Goal: Transaction & Acquisition: Purchase product/service

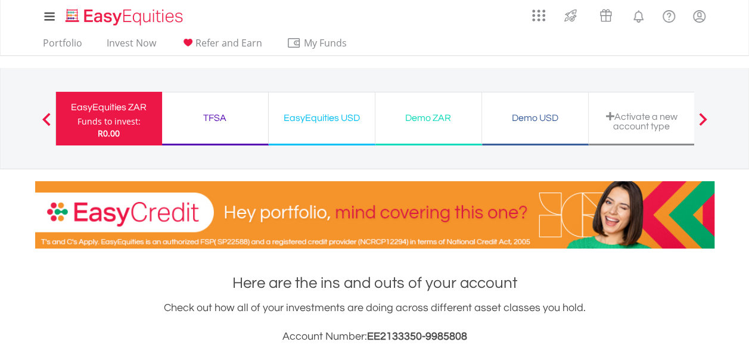
click at [304, 123] on div "EasyEquities USD" at bounding box center [322, 118] width 92 height 17
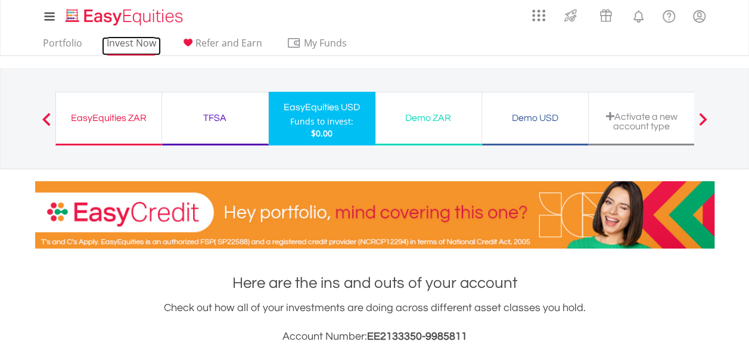
click at [128, 40] on link "Invest Now" at bounding box center [131, 46] width 59 height 18
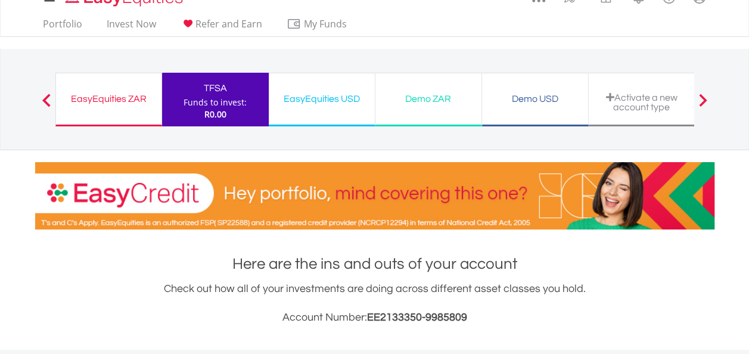
scroll to position [114, 226]
click at [141, 98] on div "EasyEquities ZAR" at bounding box center [108, 99] width 91 height 17
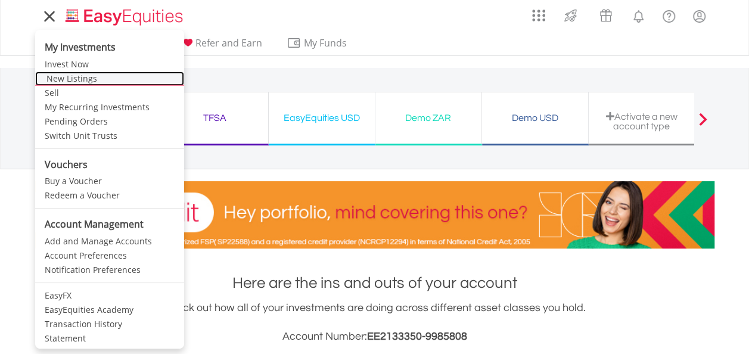
click at [85, 76] on link "New Listings" at bounding box center [109, 78] width 149 height 14
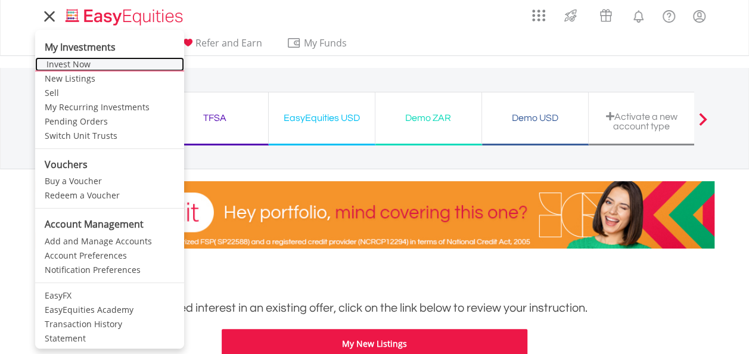
click at [72, 61] on link "Invest Now" at bounding box center [109, 64] width 149 height 14
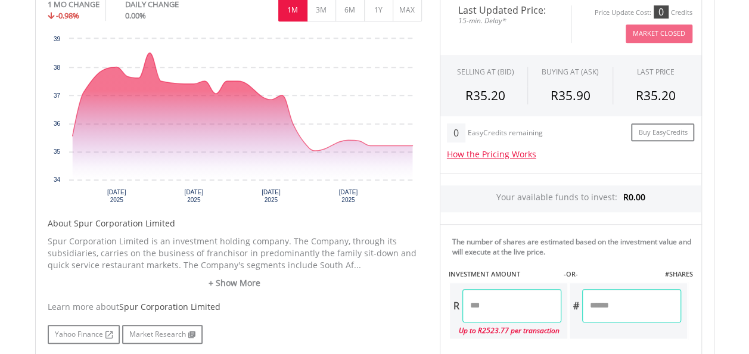
scroll to position [433, 0]
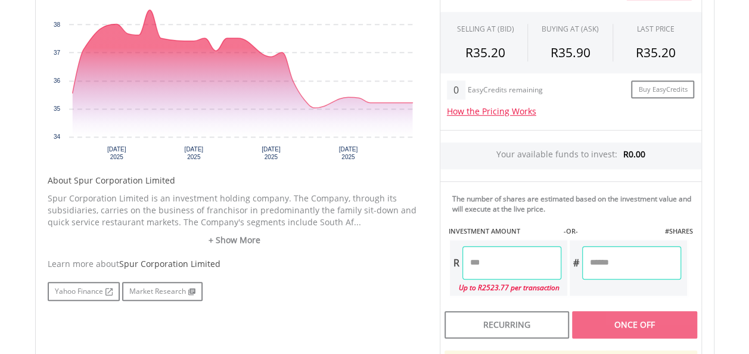
click at [612, 268] on input "number" at bounding box center [631, 262] width 99 height 33
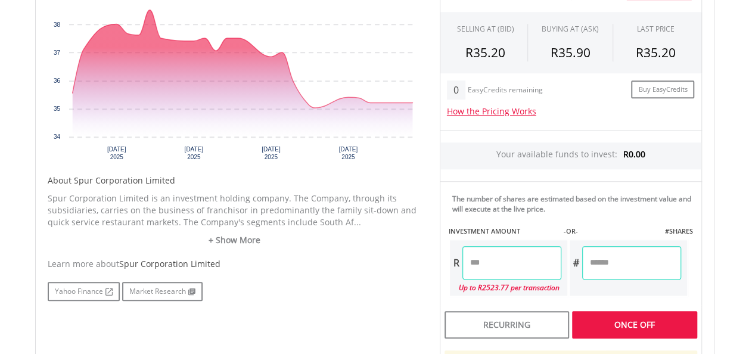
type input "***"
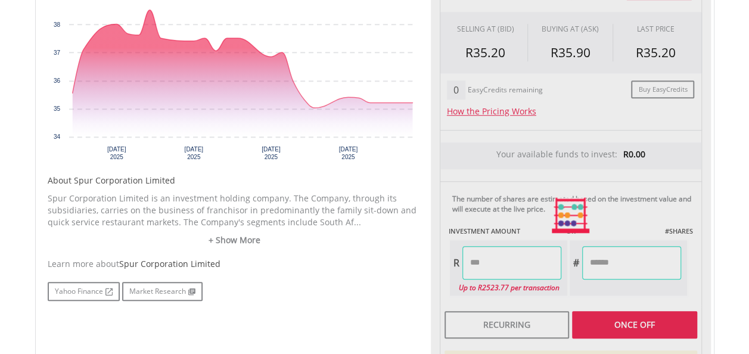
click at [545, 253] on div "Last Updated Price: 15-min. Delay* Price Update Cost: 0 Credits Market Closed S…" at bounding box center [571, 215] width 280 height 530
type input "*******"
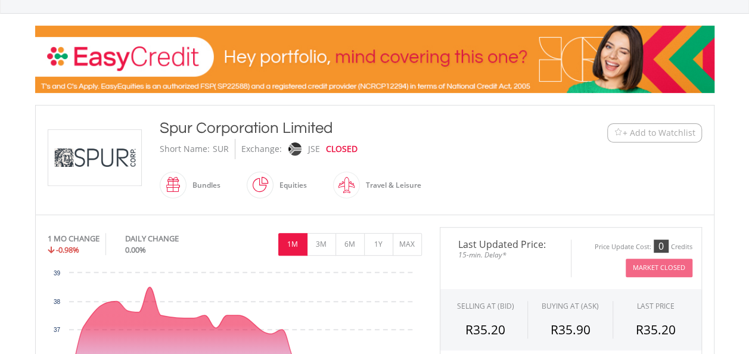
scroll to position [0, 0]
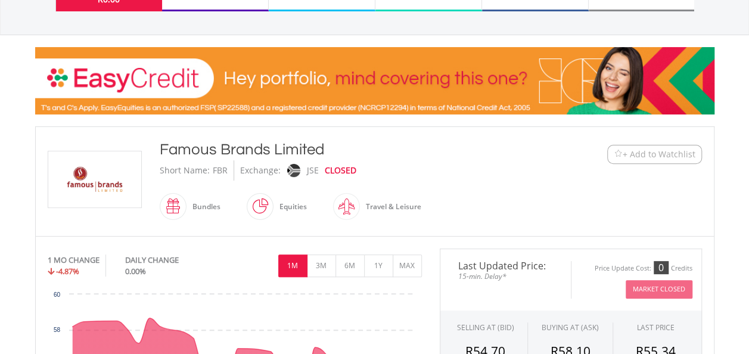
scroll to position [136, 0]
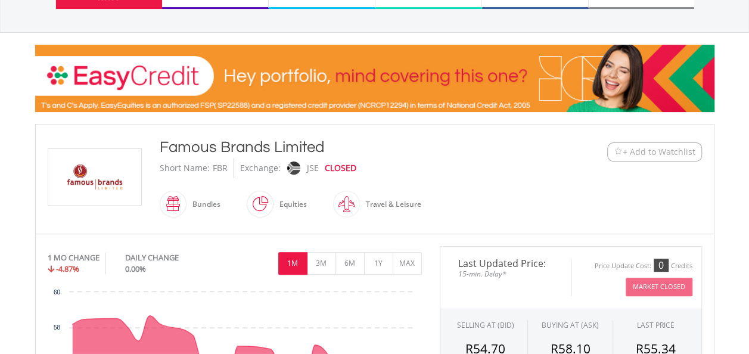
click at [657, 157] on button "+ Add to Watchlist" at bounding box center [654, 151] width 95 height 19
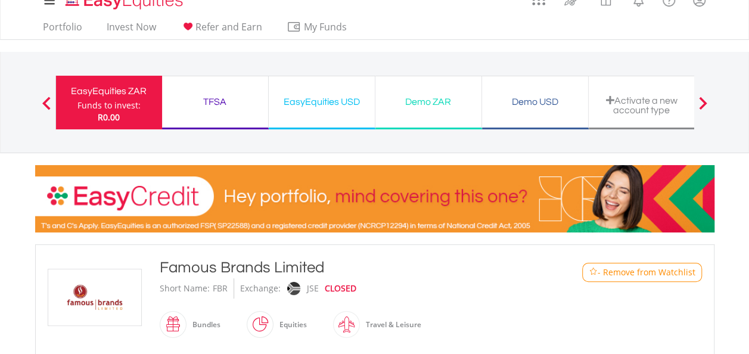
scroll to position [14, 0]
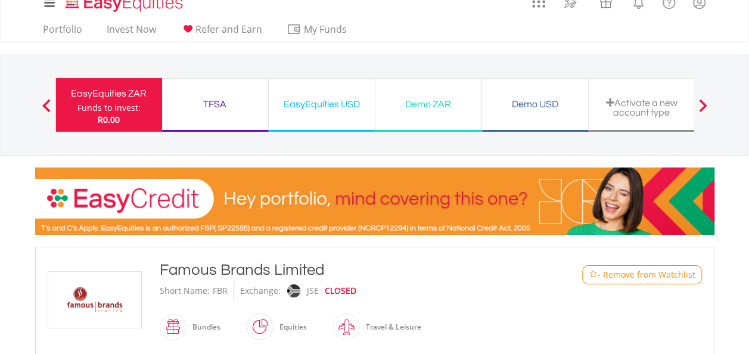
click at [48, 102] on span at bounding box center [46, 105] width 8 height 13
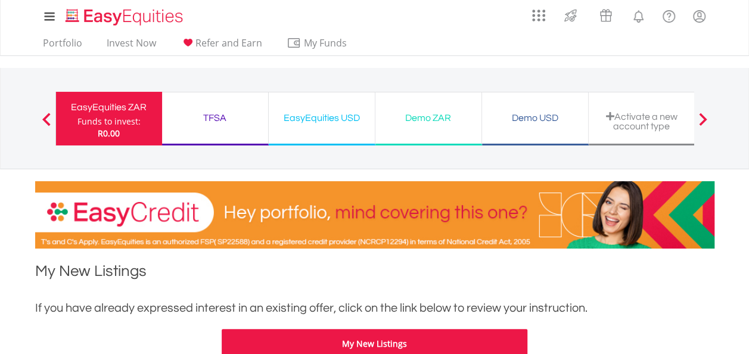
drag, startPoint x: 99, startPoint y: 0, endPoint x: 511, endPoint y: 48, distance: 415.0
click at [511, 48] on div "Portfolio Invest Now Refer and Earn My Funds Fund your accounts Withdraw Money …" at bounding box center [374, 44] width 679 height 23
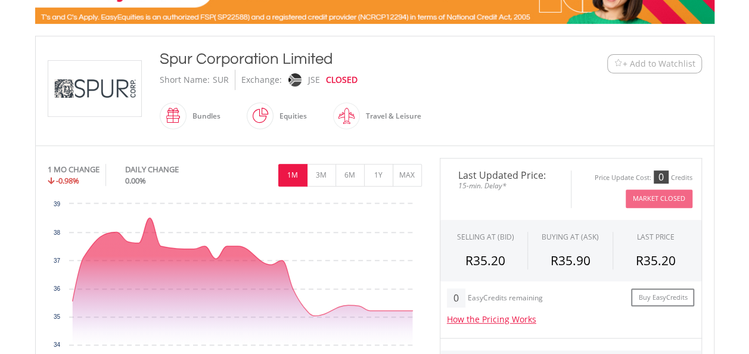
scroll to position [220, 0]
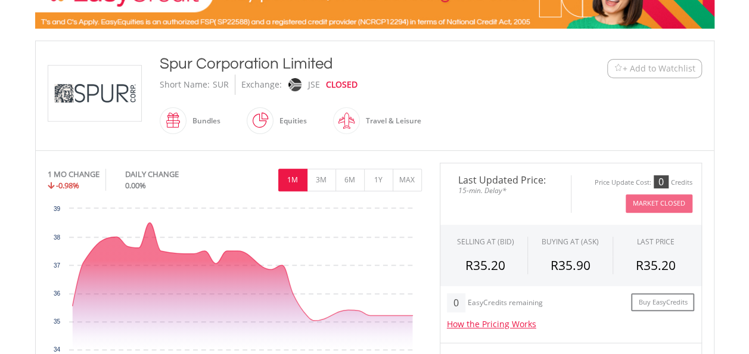
click at [658, 63] on span "+ Add to Watchlist" at bounding box center [659, 69] width 73 height 12
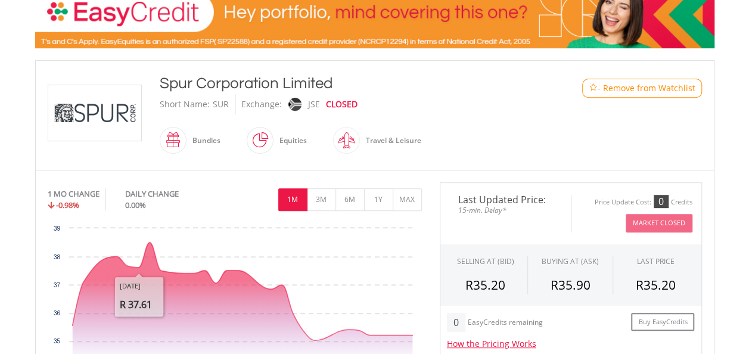
scroll to position [197, 0]
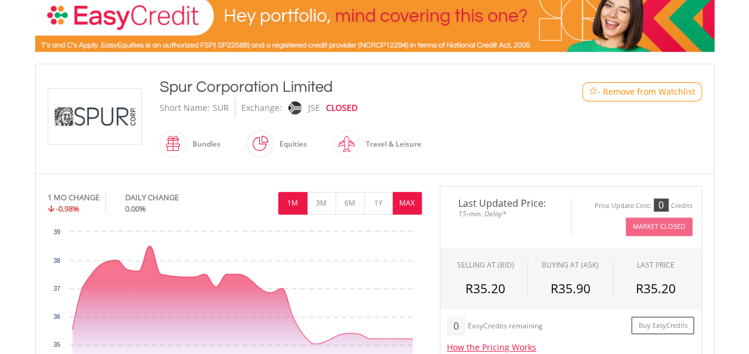
click at [414, 204] on button "MAX" at bounding box center [407, 203] width 29 height 23
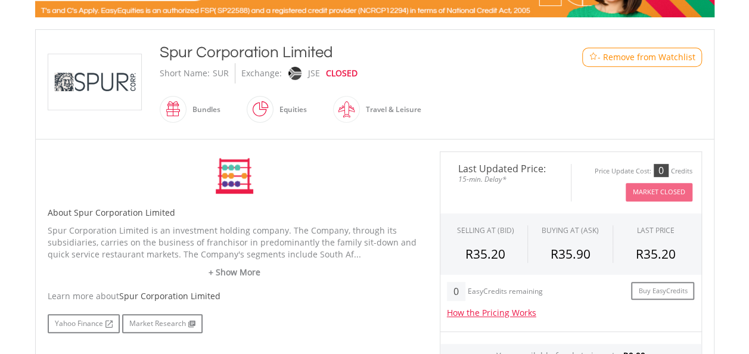
scroll to position [245, 0]
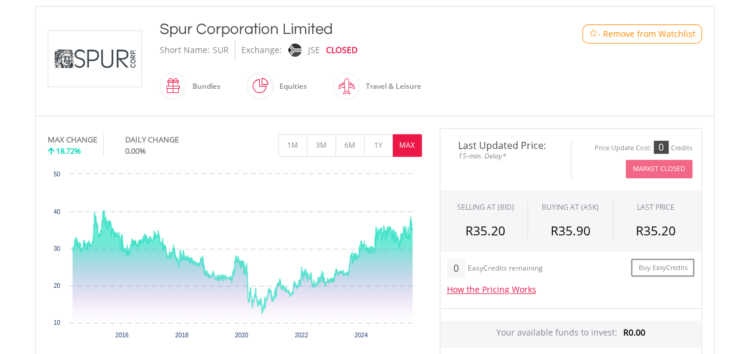
click at [296, 290] on icon "Interactive chart" at bounding box center [242, 261] width 340 height 103
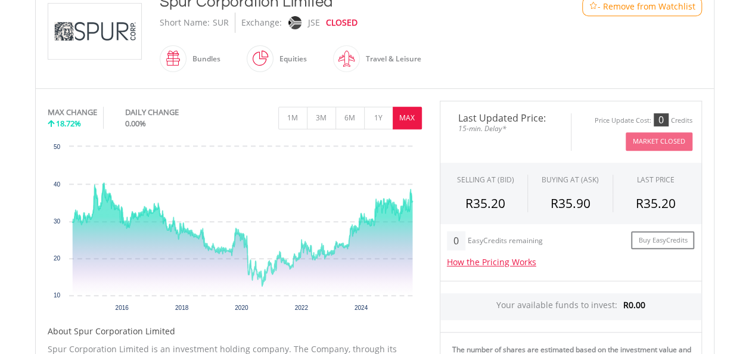
scroll to position [281, 0]
drag, startPoint x: 150, startPoint y: 237, endPoint x: 372, endPoint y: 206, distance: 224.4
drag, startPoint x: 372, startPoint y: 206, endPoint x: 520, endPoint y: 44, distance: 218.9
click at [520, 44] on div "Spur Corporation Limited Short Name: SUR Exchange: JSE CLOSED Bundles" at bounding box center [347, 34] width 392 height 85
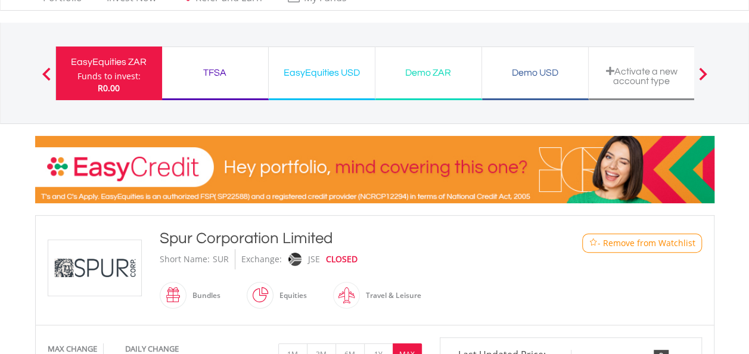
scroll to position [0, 0]
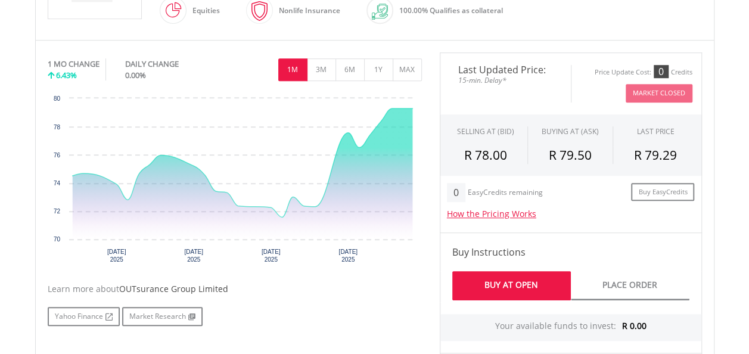
scroll to position [334, 0]
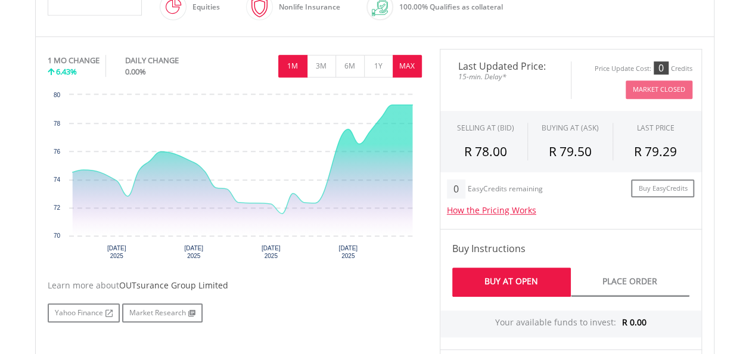
click at [401, 66] on button "MAX" at bounding box center [407, 66] width 29 height 23
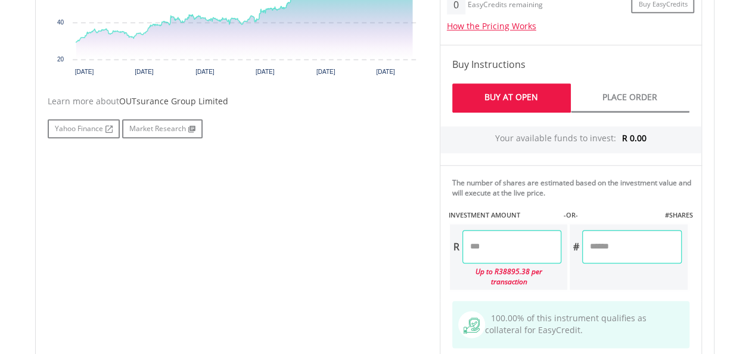
scroll to position [521, 0]
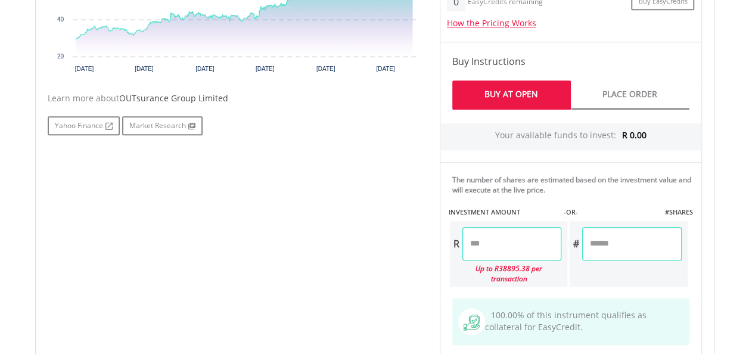
click at [629, 239] on input "number" at bounding box center [631, 243] width 99 height 33
type input "****"
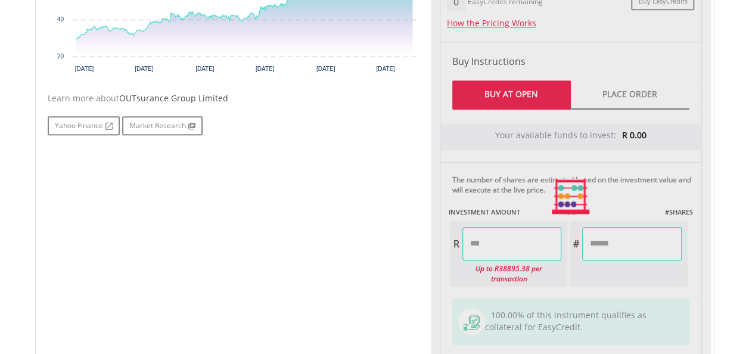
click at [512, 245] on div "Last Updated Price: 15-min. Delay* Price Update Cost: 0 Credits Market Closed S…" at bounding box center [571, 196] width 280 height 669
type input "********"
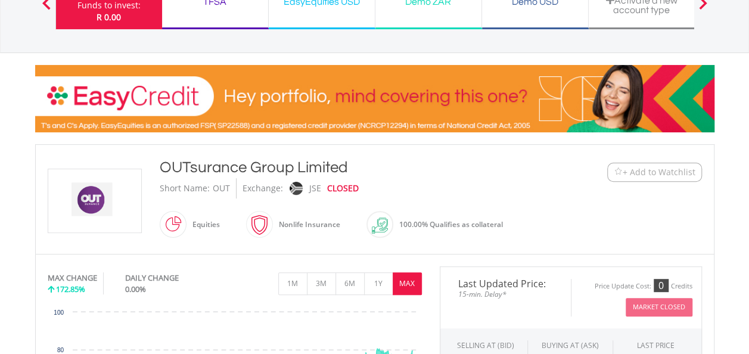
scroll to position [114, 0]
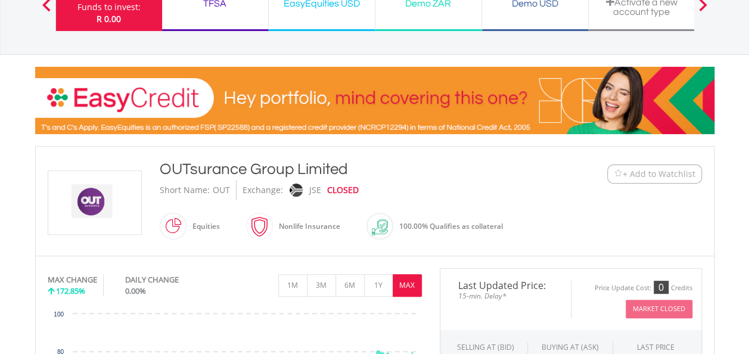
click at [638, 168] on span "+ Add to Watchlist" at bounding box center [659, 174] width 73 height 12
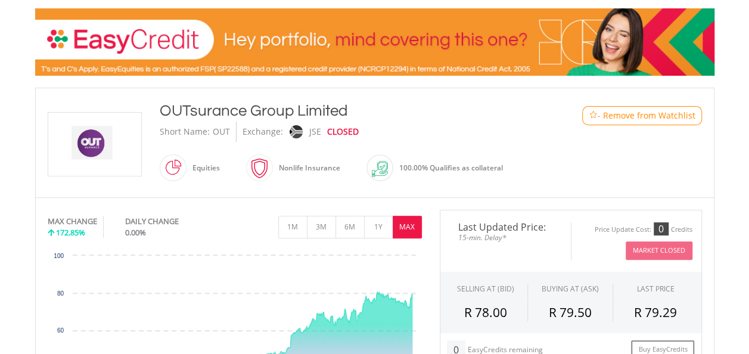
scroll to position [0, 0]
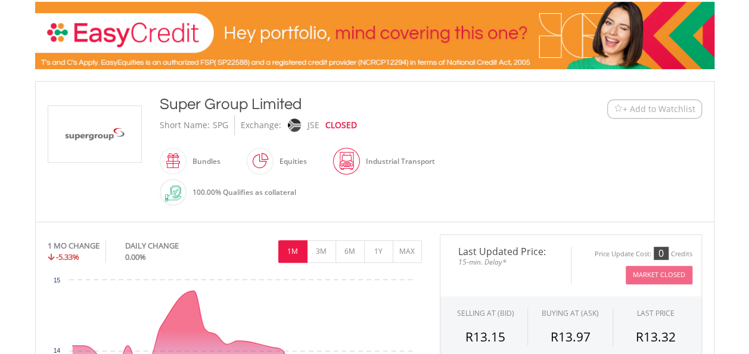
scroll to position [186, 0]
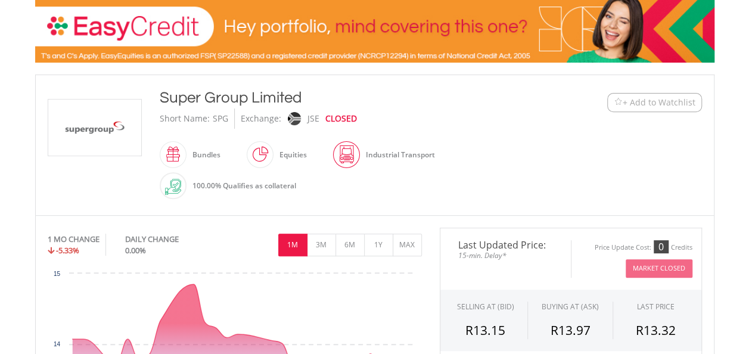
click at [643, 105] on span "+ Add to Watchlist" at bounding box center [659, 103] width 73 height 12
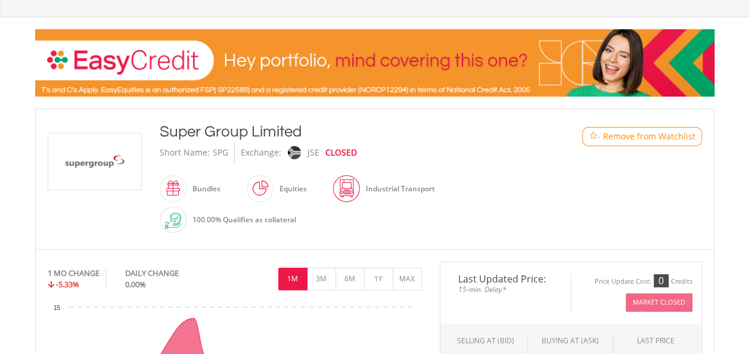
scroll to position [151, 0]
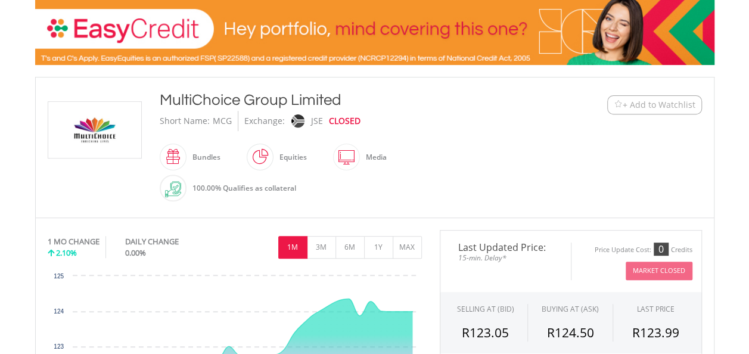
scroll to position [185, 0]
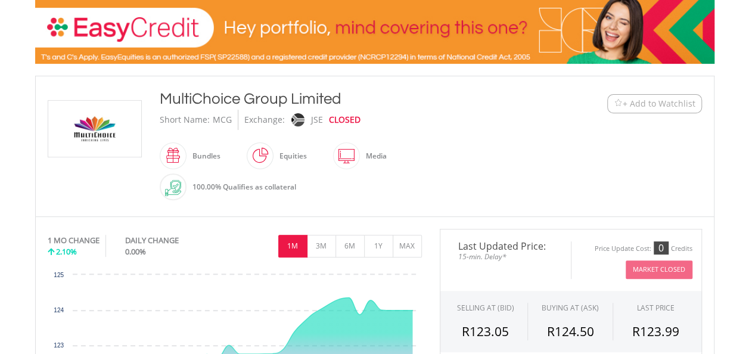
click at [642, 102] on span "+ Add to Watchlist" at bounding box center [659, 104] width 73 height 12
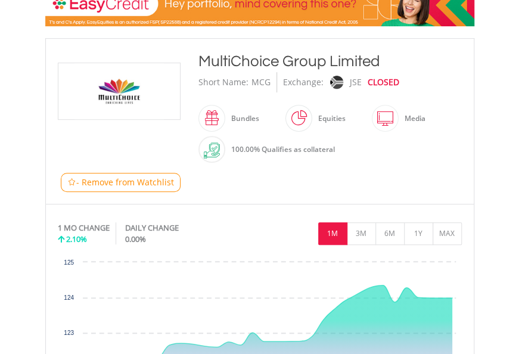
scroll to position [172, 0]
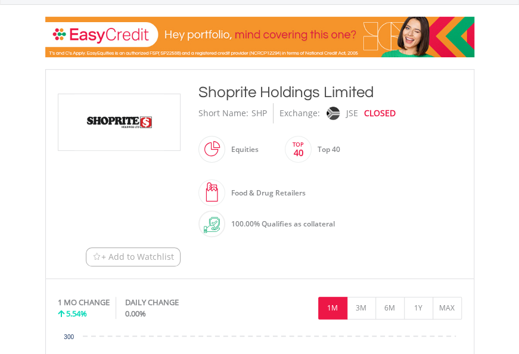
scroll to position [161, 0]
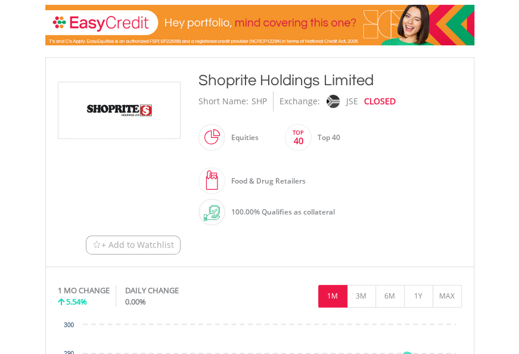
click at [156, 245] on span "+ Add to Watchlist" at bounding box center [137, 245] width 73 height 12
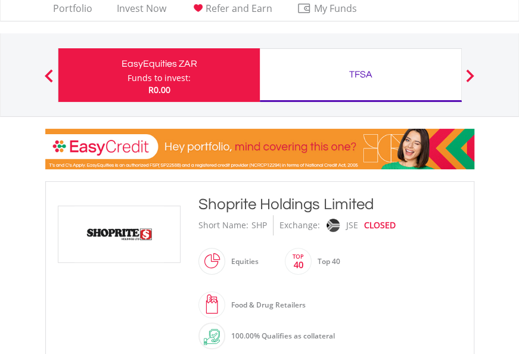
scroll to position [48, 0]
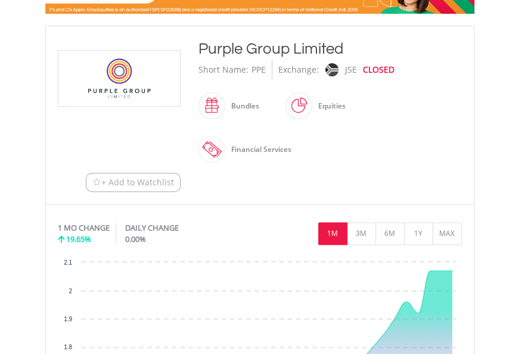
scroll to position [194, 0]
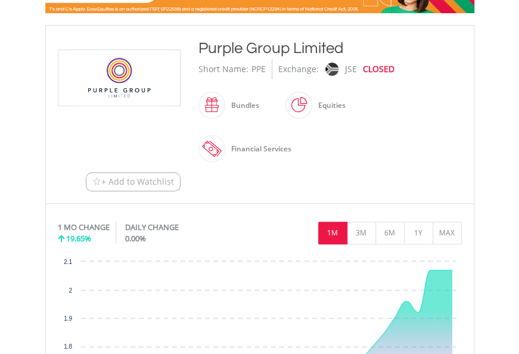
click at [148, 168] on div "﻿ Purple Group Limited Purple Group Limited Short Name: PPE Exchange: JSE CLOSE…" at bounding box center [260, 115] width 422 height 154
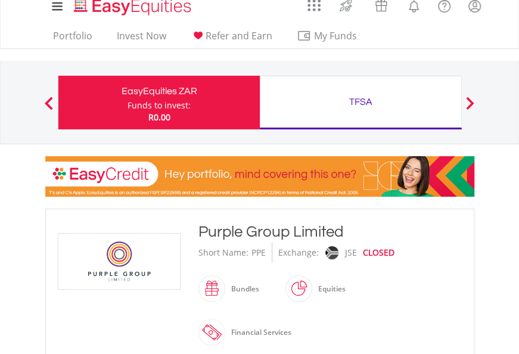
scroll to position [0, 0]
